Goal: Information Seeking & Learning: Learn about a topic

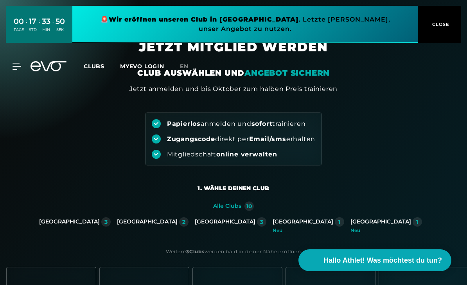
click at [178, 222] on div "[GEOGRAPHIC_DATA]" at bounding box center [147, 221] width 61 height 7
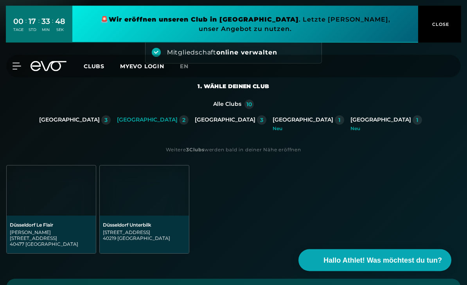
scroll to position [102, 0]
click at [70, 220] on div "[GEOGRAPHIC_DATA] Le Flair [PERSON_NAME][STREET_ADDRESS]" at bounding box center [51, 234] width 89 height 38
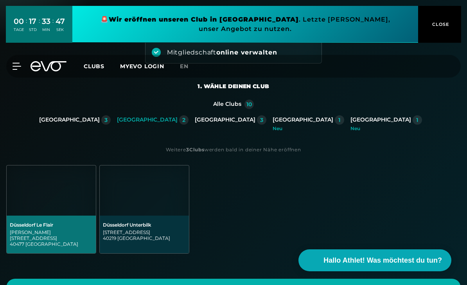
click at [268, 284] on span "Weiter" at bounding box center [233, 287] width 455 height 18
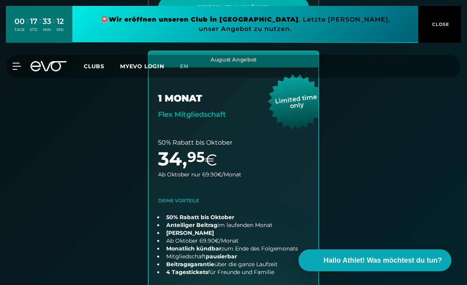
scroll to position [525, 0]
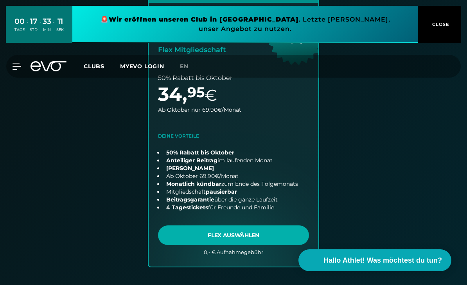
click at [281, 237] on link "choose plan" at bounding box center [234, 126] width 170 height 279
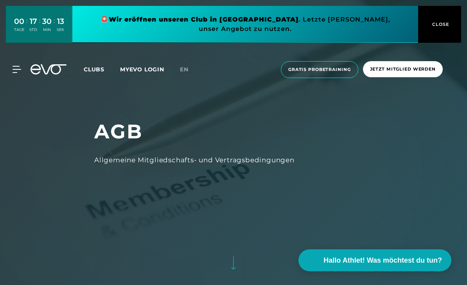
click at [446, 39] on button "CLOSE" at bounding box center [439, 24] width 43 height 37
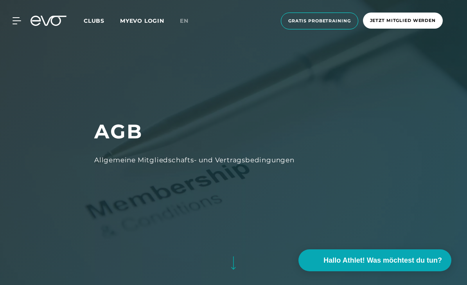
click at [17, 21] on icon at bounding box center [17, 21] width 8 height 6
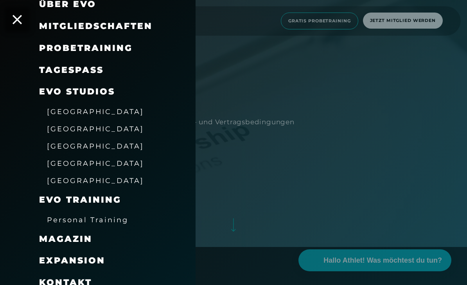
scroll to position [67, 0]
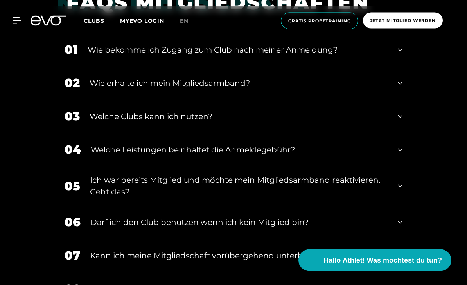
scroll to position [315, 0]
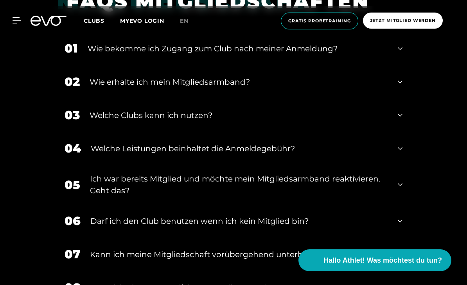
click at [399, 86] on icon at bounding box center [400, 81] width 5 height 9
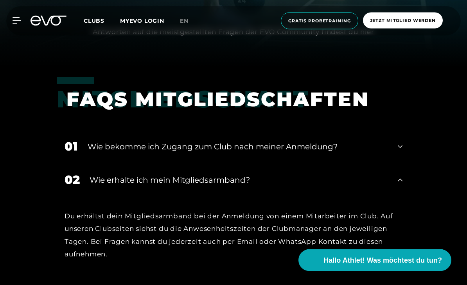
click at [395, 163] on div "01 Wie bekomme ich Zugang zum Club nach meiner Anmeldung?" at bounding box center [234, 146] width 354 height 33
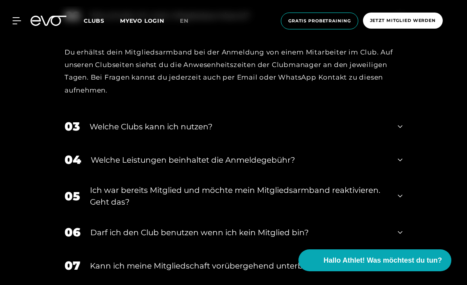
scroll to position [443, 0]
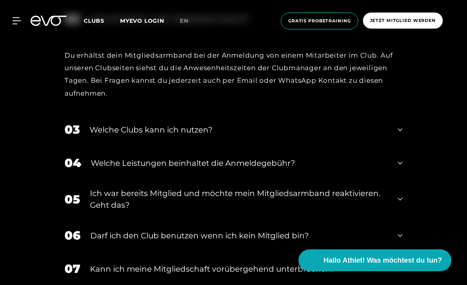
click at [400, 168] on icon at bounding box center [400, 162] width 5 height 9
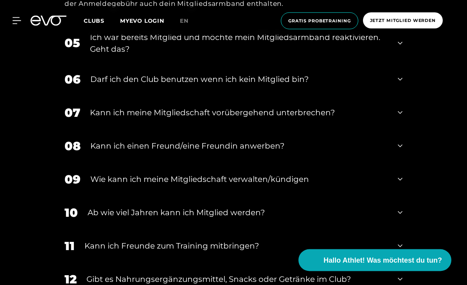
scroll to position [688, 0]
click at [394, 129] on div "07 Kann ich meine Mitgliedschaft vorübergehend unterbrechen?" at bounding box center [234, 112] width 354 height 33
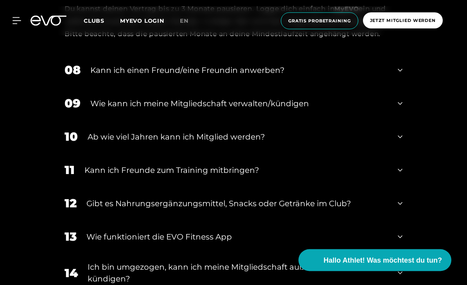
scroll to position [830, 0]
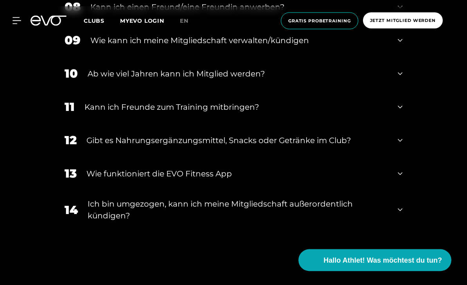
click at [397, 124] on div "11 Kann ich Freunde zum Training mitbringen?" at bounding box center [234, 106] width 354 height 33
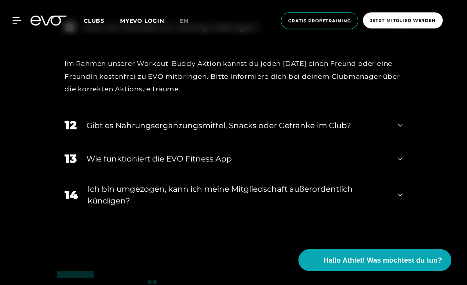
scroll to position [972, 0]
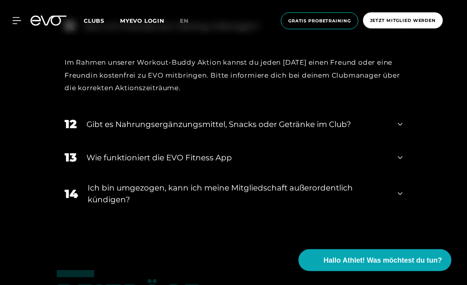
click at [398, 129] on icon at bounding box center [400, 124] width 5 height 9
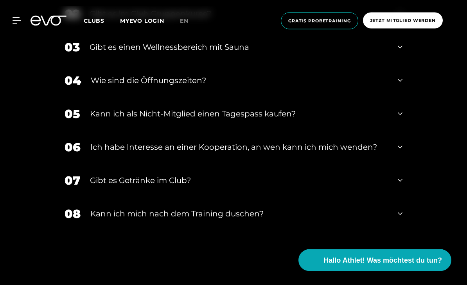
scroll to position [1672, 0]
click at [398, 97] on div "04 Wie sind die Öffnungszeiten?" at bounding box center [234, 80] width 354 height 33
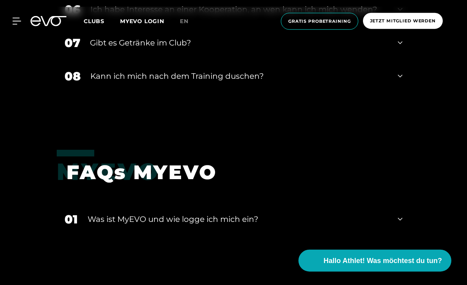
scroll to position [1812, 0]
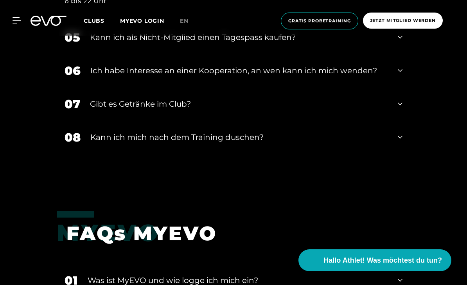
click at [396, 154] on div "08 Kann ich mich nach dem Training duschen?" at bounding box center [234, 137] width 354 height 33
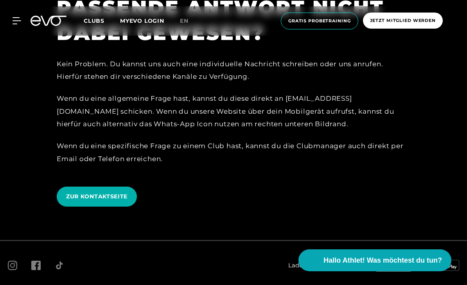
scroll to position [2263, 0]
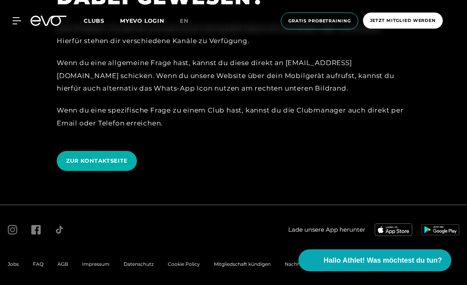
click at [114, 165] on span "ZUR KONTAKTSEITE" at bounding box center [96, 161] width 61 height 8
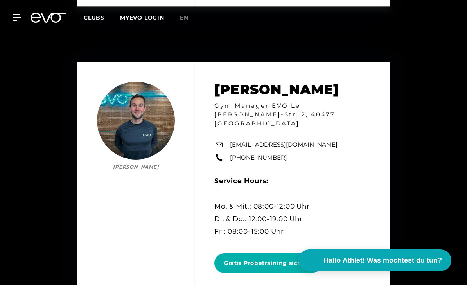
scroll to position [1374, 0]
